Goal: Task Accomplishment & Management: Use online tool/utility

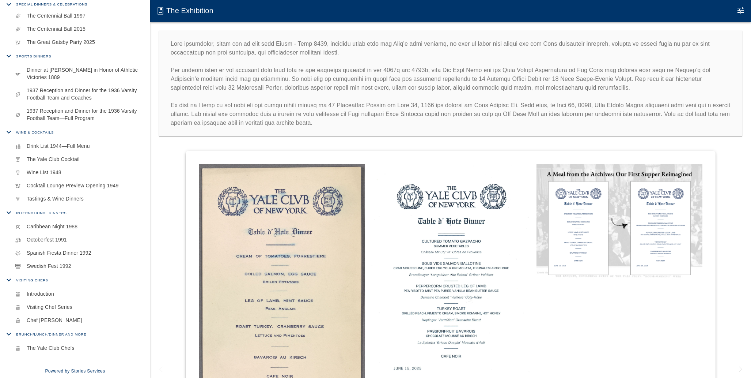
scroll to position [633, 0]
